Goal: Information Seeking & Learning: Check status

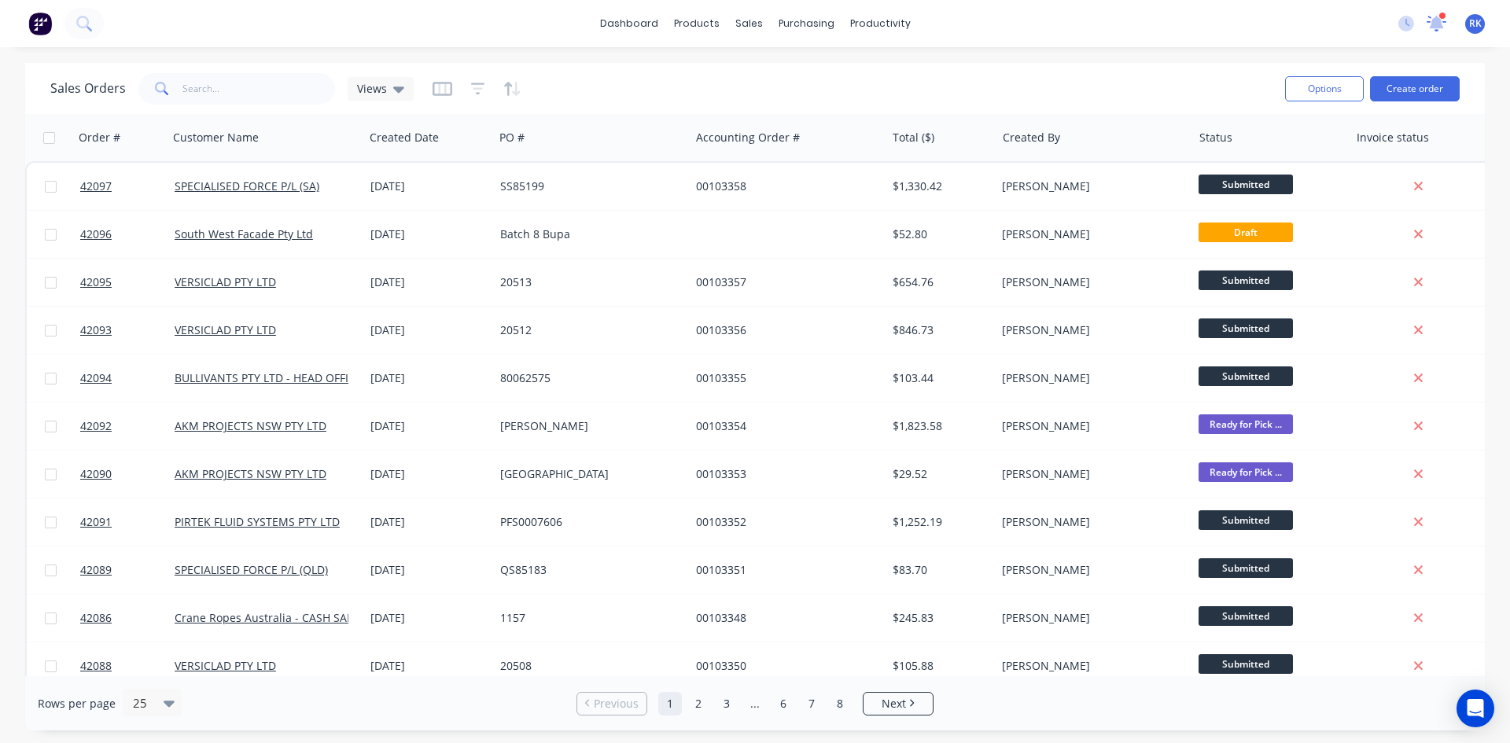
click at [1437, 20] on icon at bounding box center [1436, 22] width 14 height 13
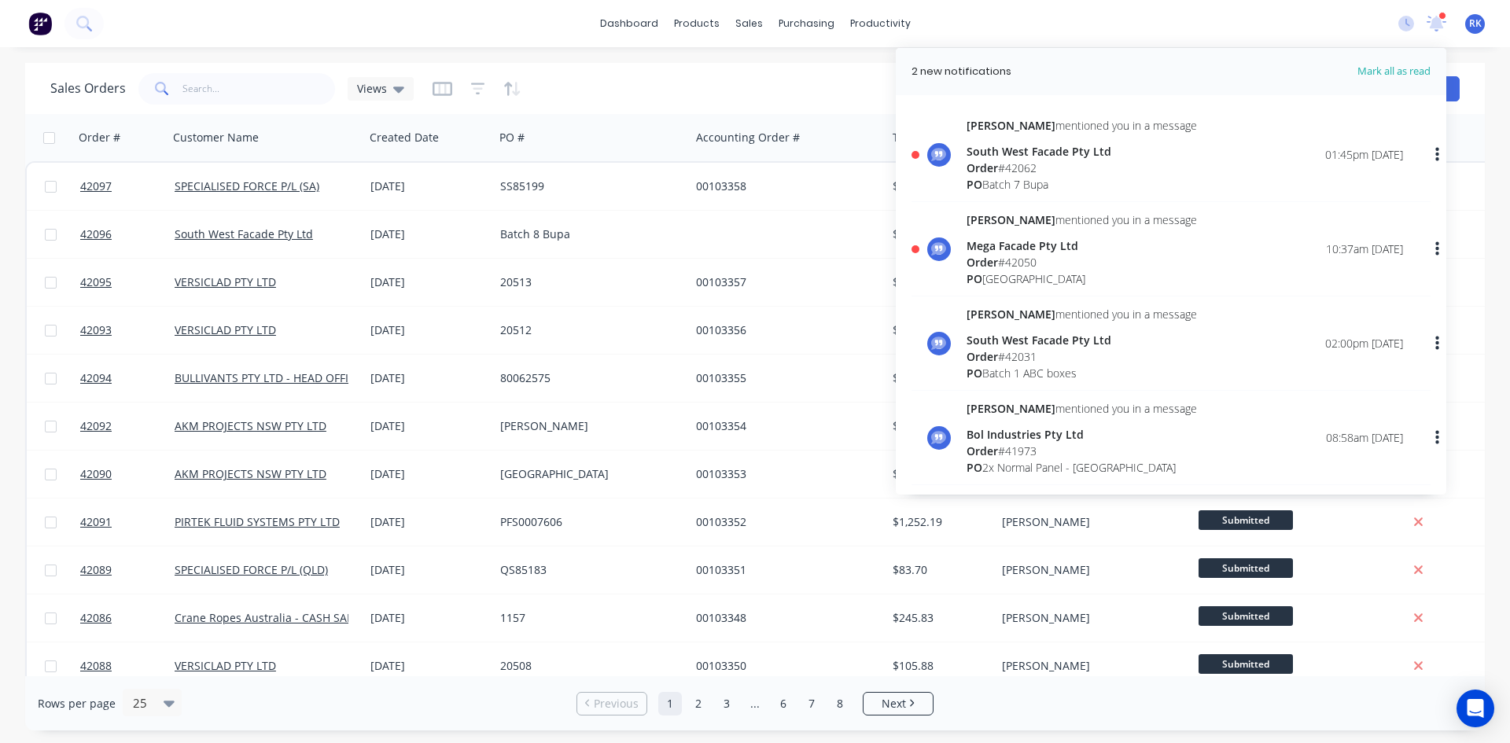
click at [38, 20] on img at bounding box center [40, 24] width 24 height 24
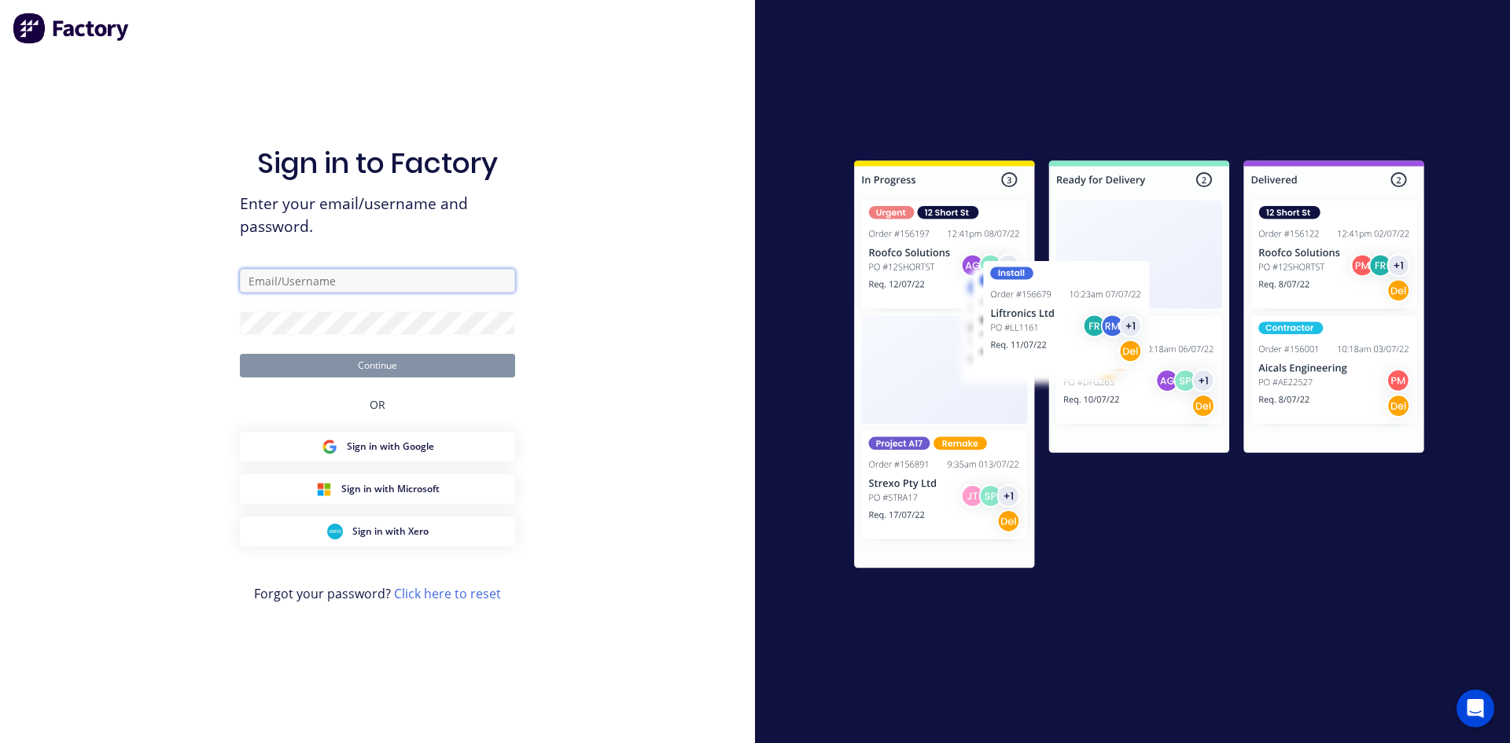
type input "[PERSON_NAME][EMAIL_ADDRESS][DOMAIN_NAME]"
click at [375, 379] on div "OR" at bounding box center [378, 404] width 16 height 54
click at [376, 372] on button "Continue" at bounding box center [377, 366] width 275 height 24
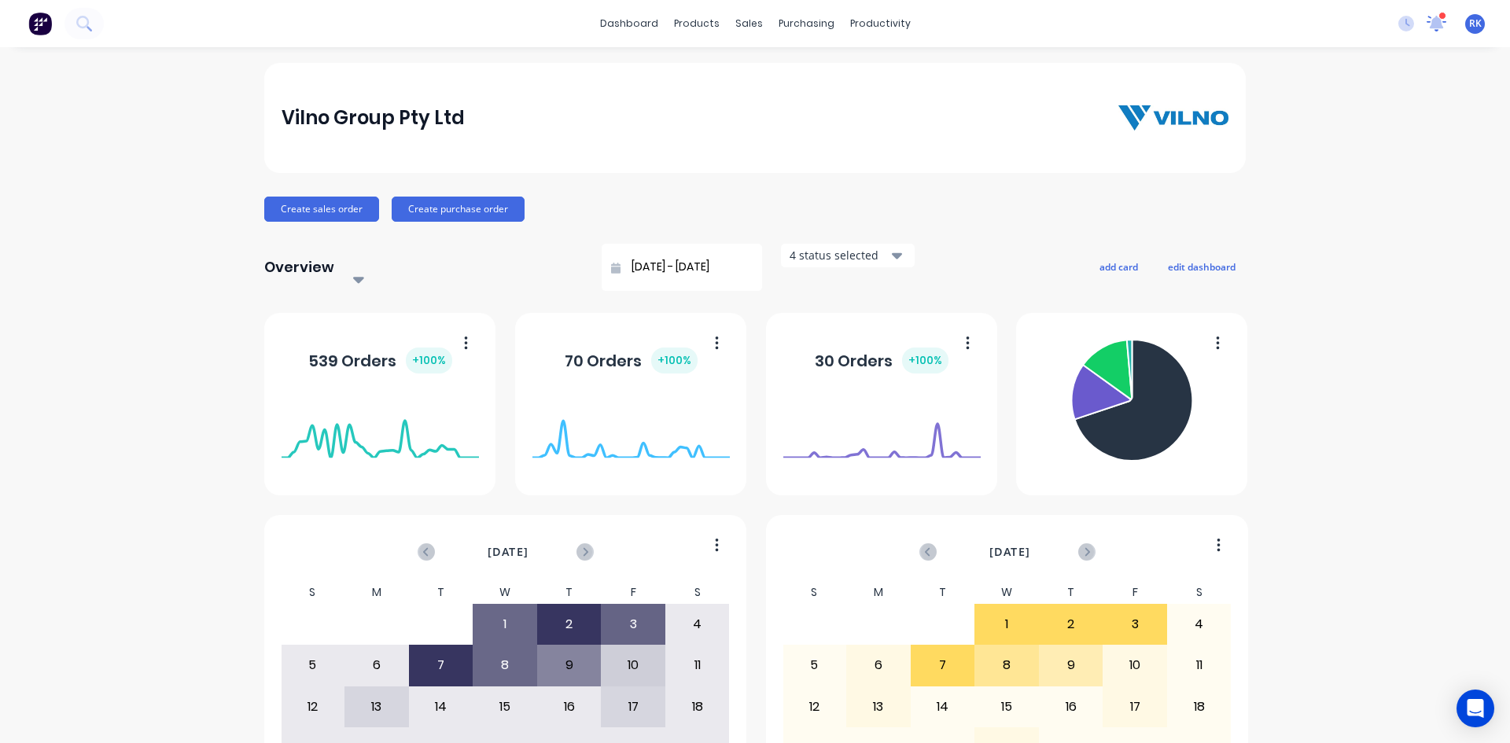
click at [1433, 20] on icon at bounding box center [1437, 23] width 22 height 18
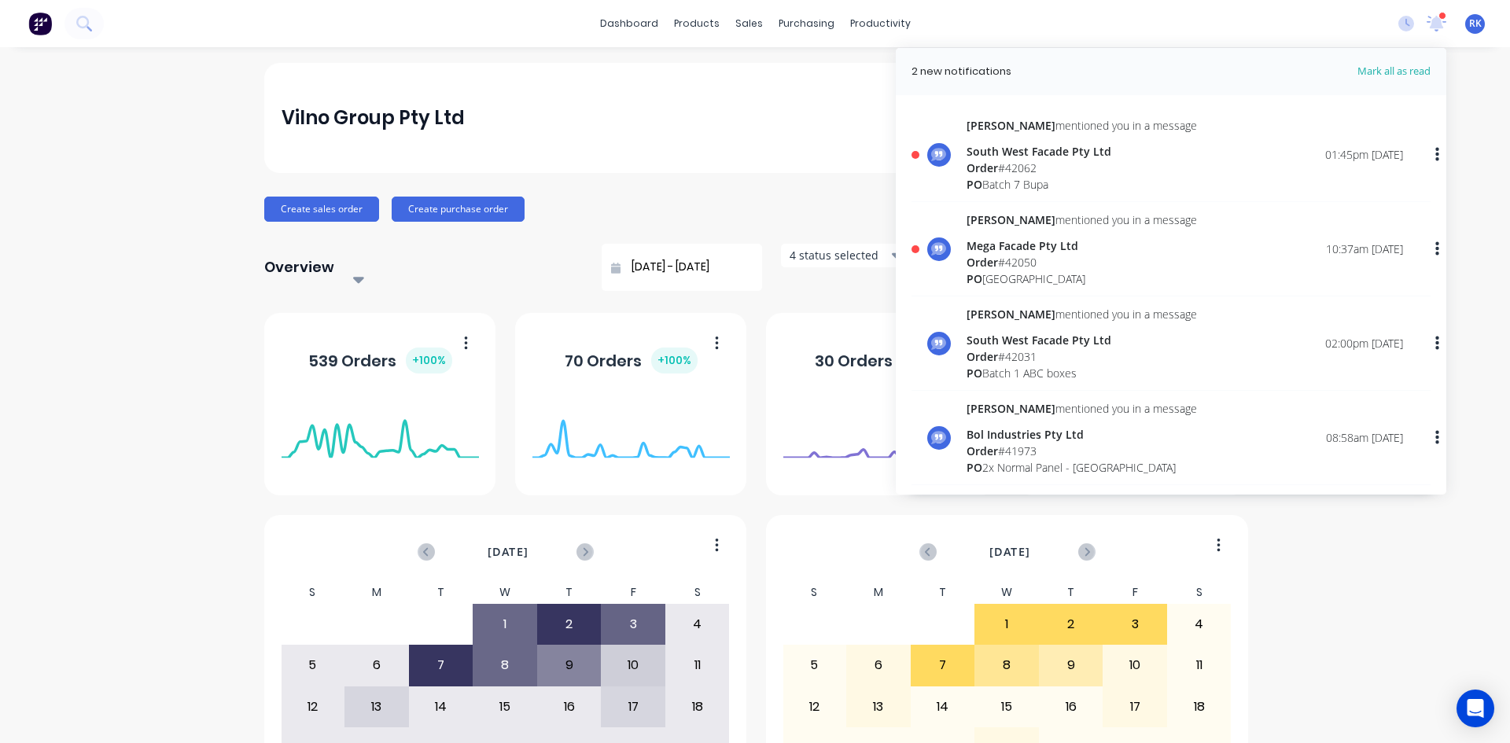
click at [1218, 184] on div "[PERSON_NAME] mentioned you in a message South West Facade Pty Ltd Order # 4206…" at bounding box center [1184, 154] width 436 height 75
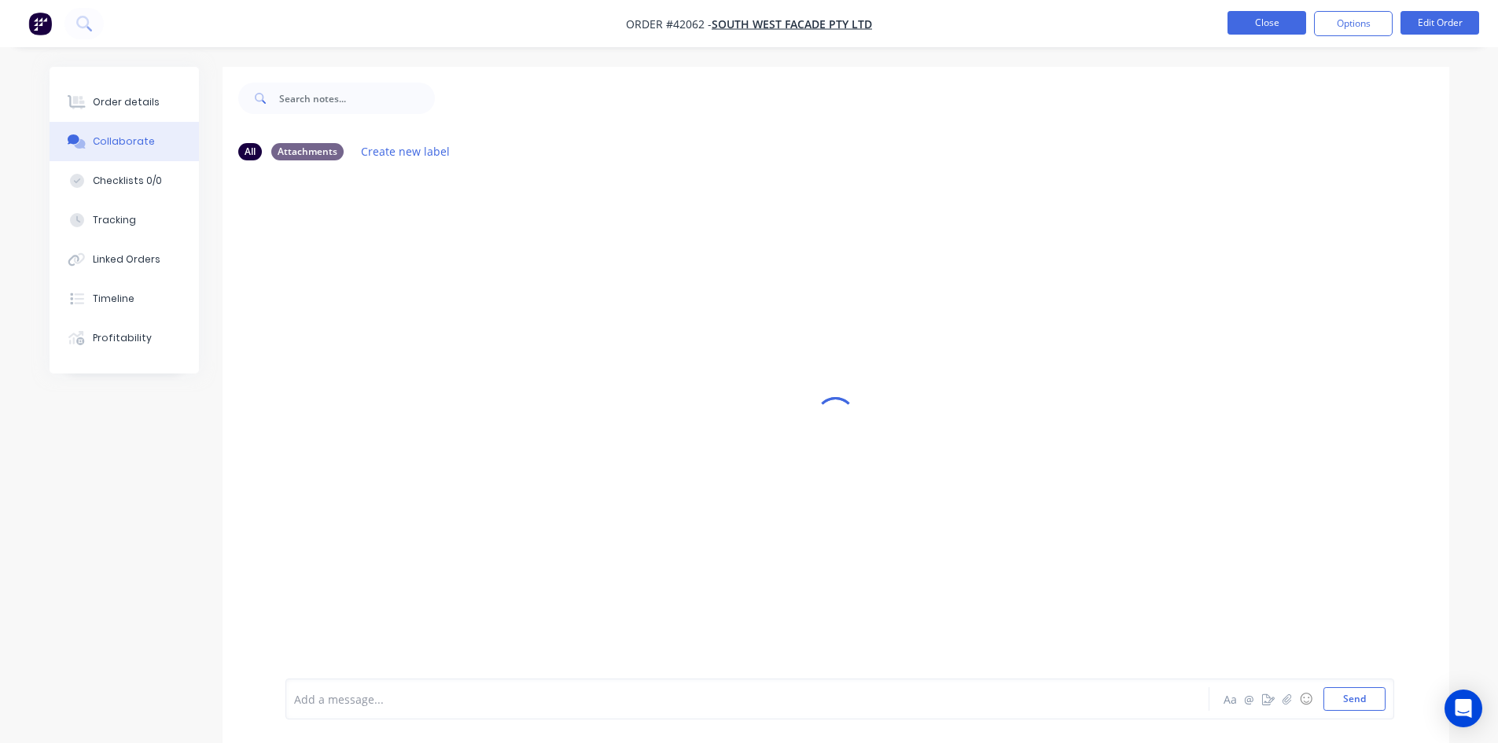
click at [1297, 24] on button "Close" at bounding box center [1266, 23] width 79 height 24
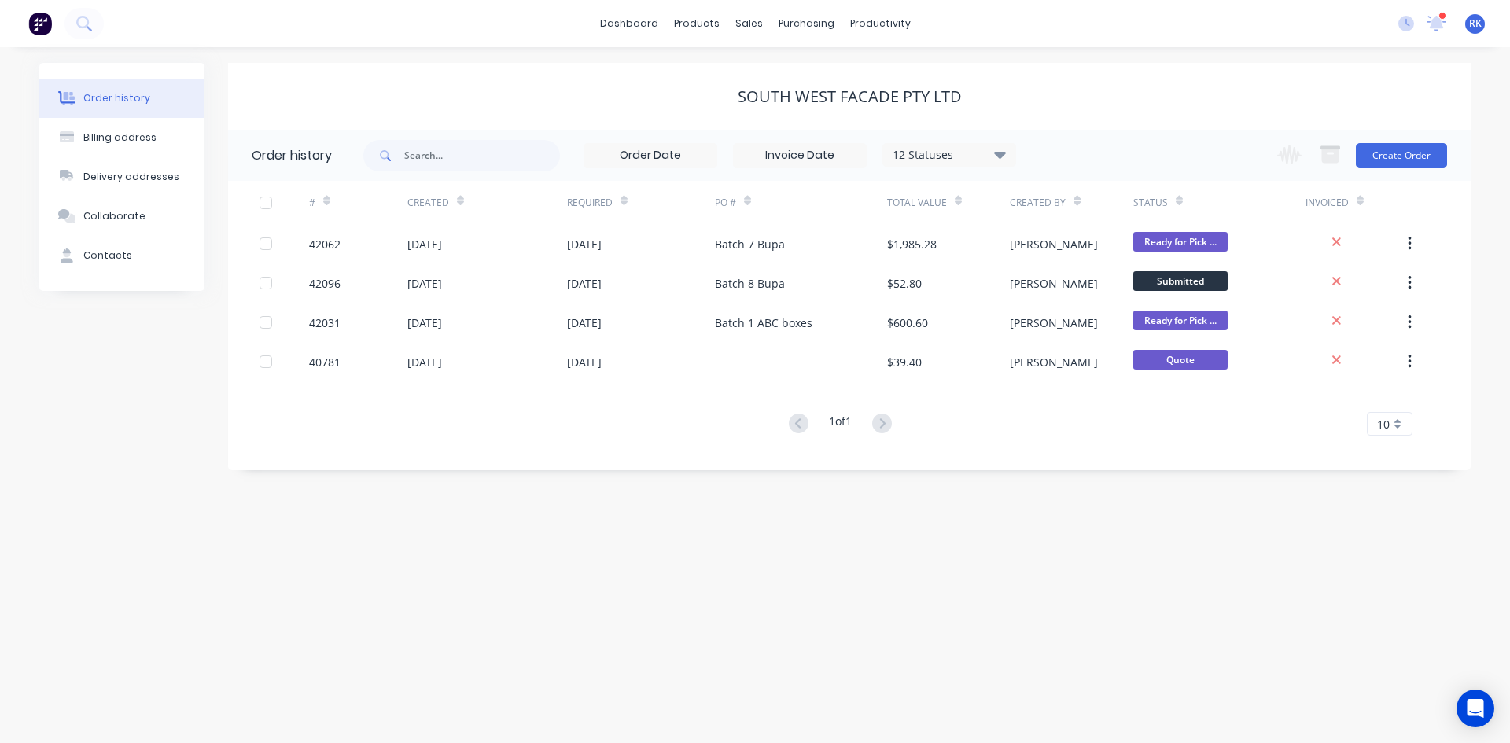
drag, startPoint x: 1437, startPoint y: 25, endPoint x: 1246, endPoint y: 147, distance: 226.0
click at [1437, 24] on icon at bounding box center [1436, 22] width 14 height 13
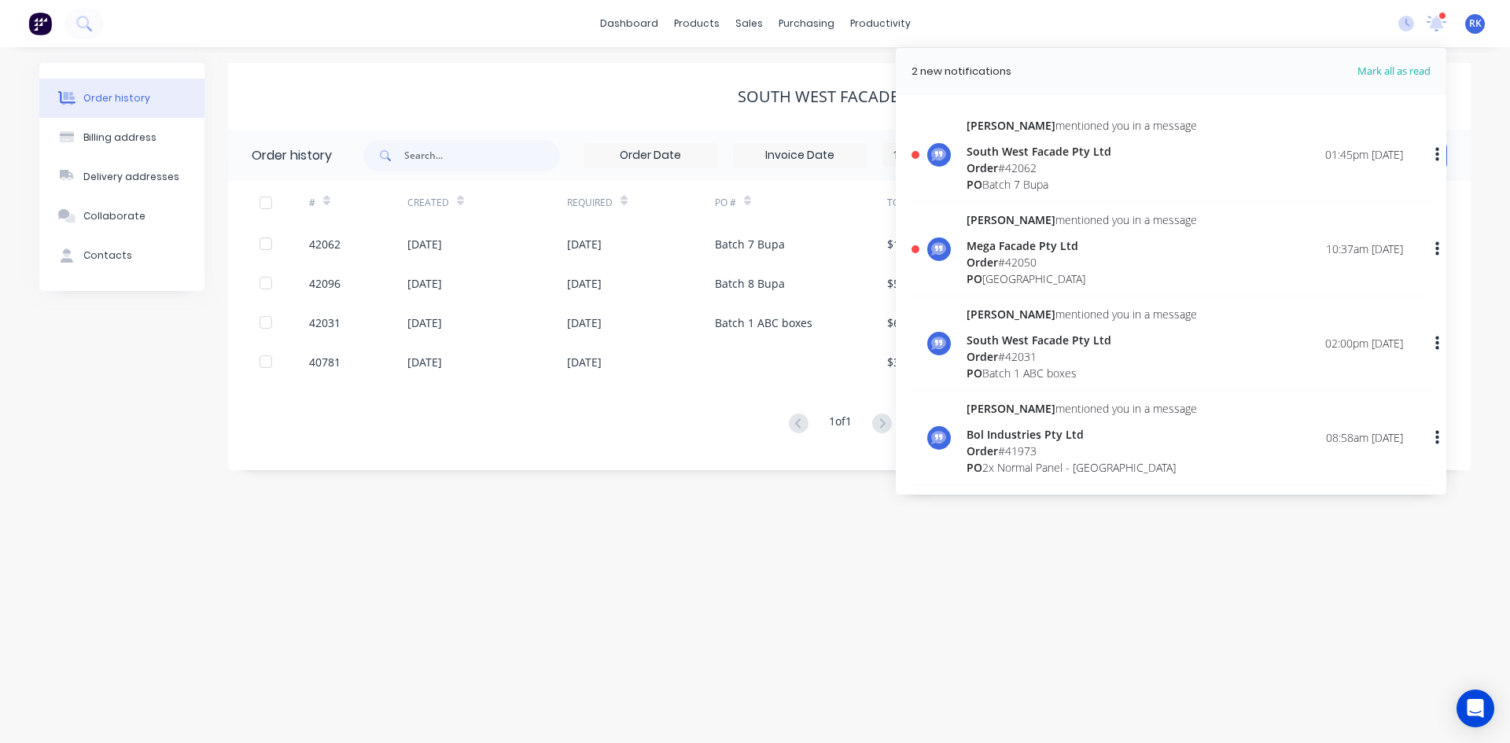
drag, startPoint x: 491, startPoint y: 584, endPoint x: 504, endPoint y: 588, distance: 13.2
click at [491, 584] on div "Order history Billing address Delivery addresses Collaborate Contacts South Wes…" at bounding box center [755, 395] width 1510 height 696
